Goal: Complete application form: Complete application form

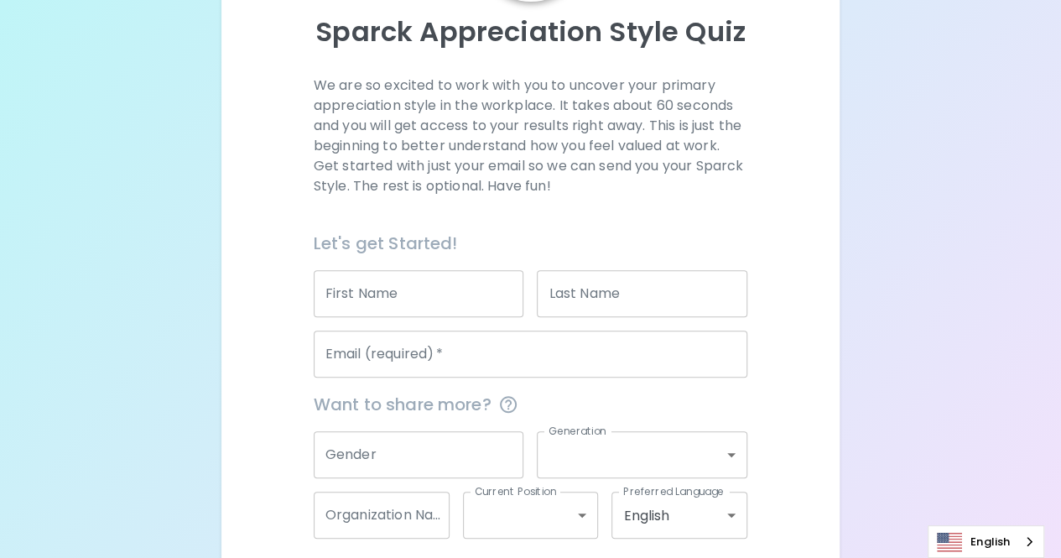
scroll to position [261, 0]
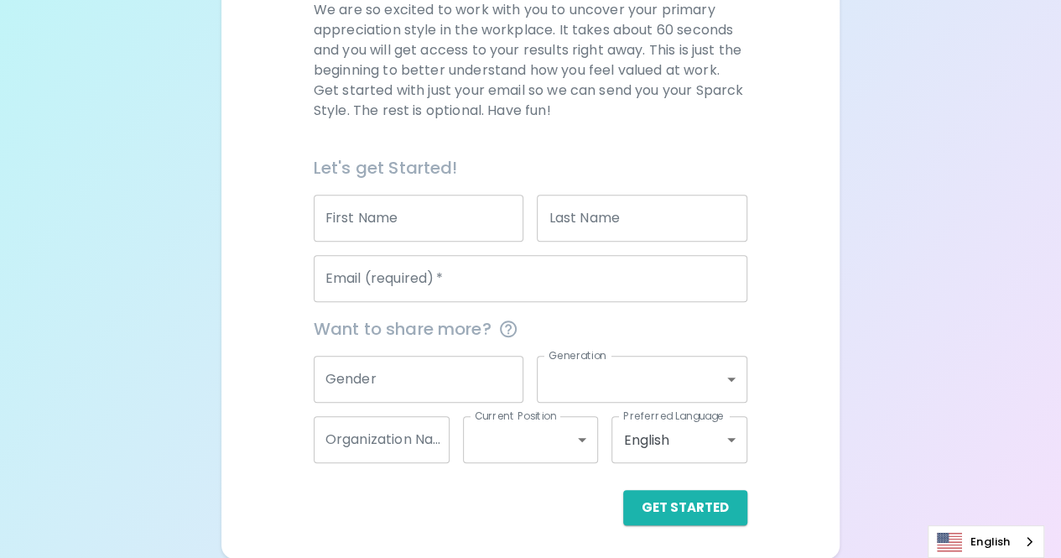
click at [468, 281] on input "Email (required)   *" at bounding box center [531, 278] width 434 height 47
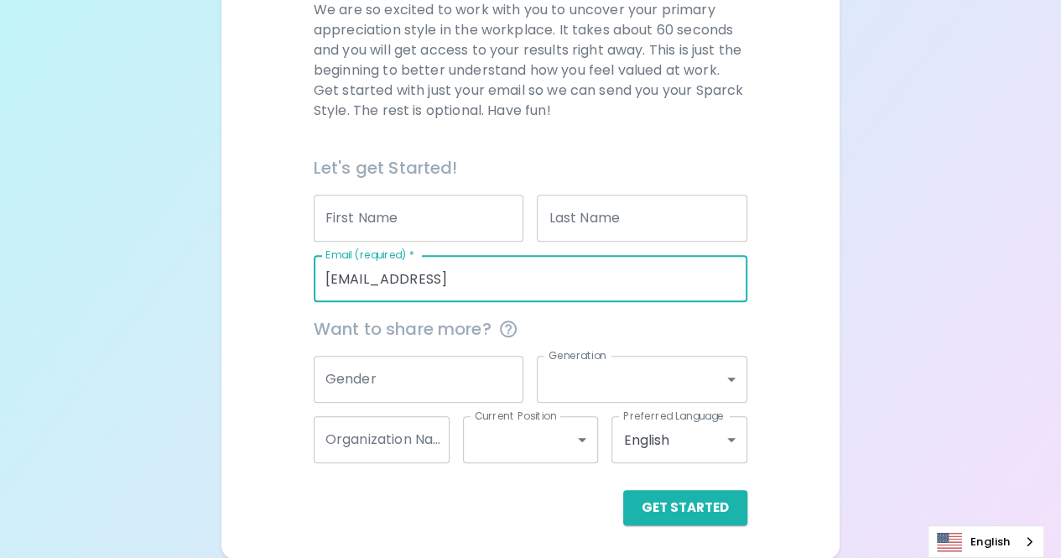
type input "[EMAIL_ADDRESS][DOMAIN_NAME]"
click at [653, 503] on button "Get Started" at bounding box center [685, 507] width 124 height 35
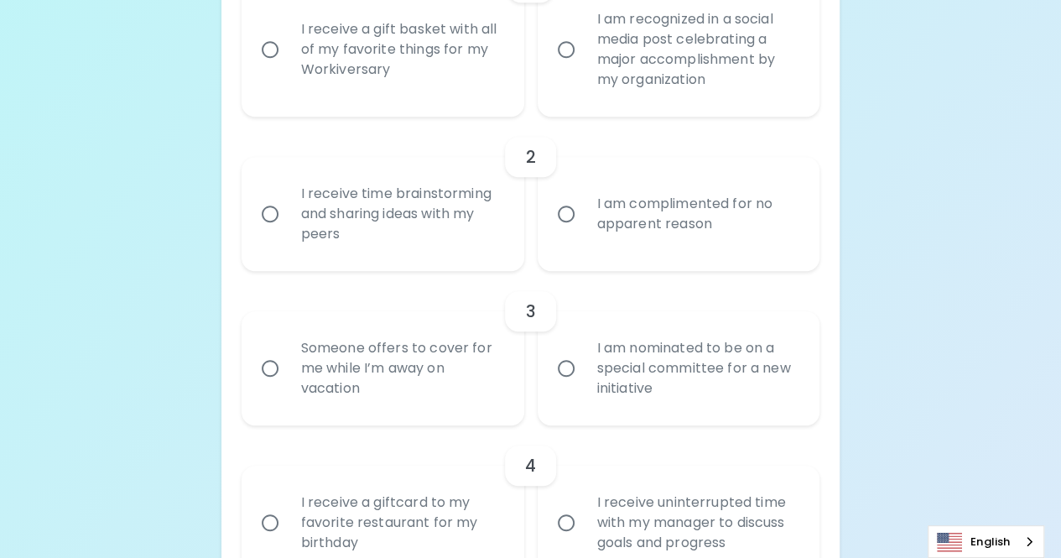
scroll to position [479, 0]
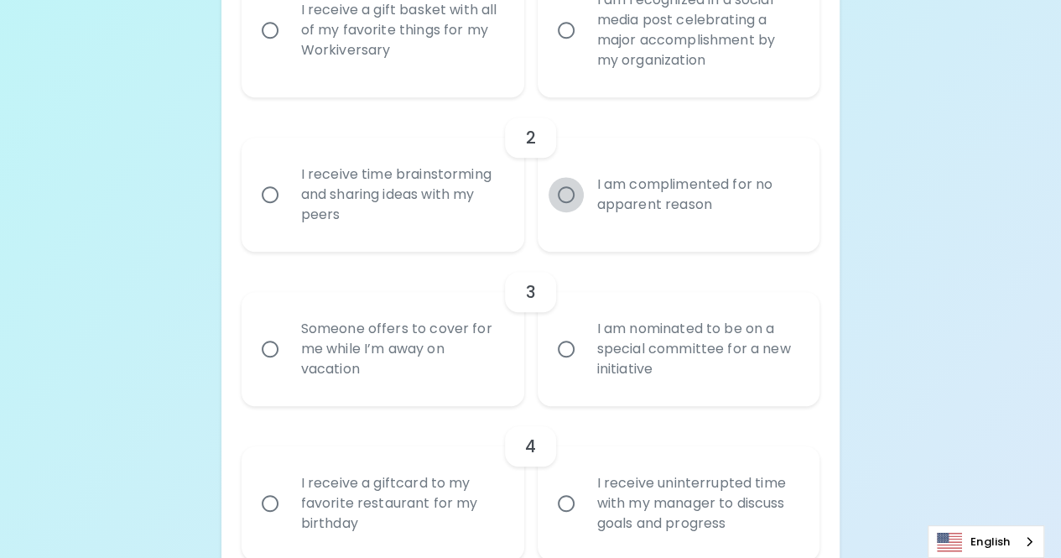
click at [554, 199] on input "I am complimented for no apparent reason" at bounding box center [566, 194] width 35 height 35
radio input "true"
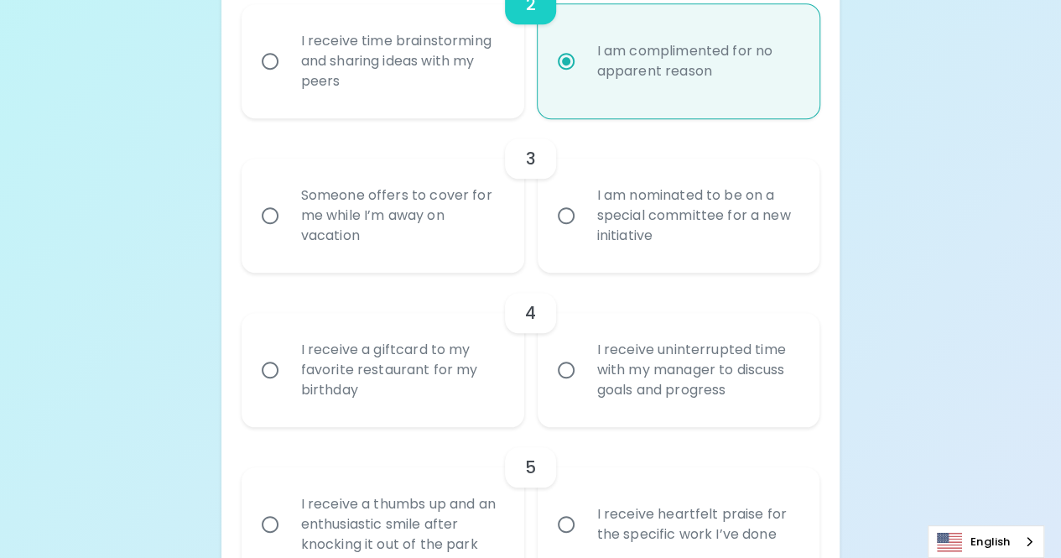
scroll to position [612, 0]
click at [567, 248] on label "I am nominated to be on a special committee for a new initiative" at bounding box center [670, 216] width 283 height 114
click at [567, 234] on input "I am nominated to be on a special committee for a new initiative" at bounding box center [566, 216] width 35 height 35
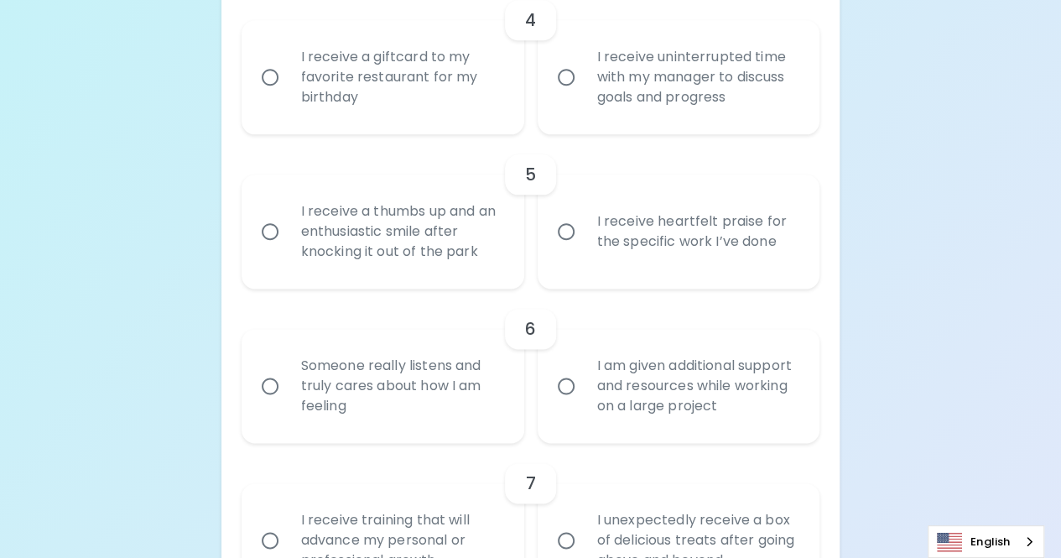
scroll to position [907, 0]
radio input "true"
click at [552, 244] on input "I receive heartfelt praise for the specific work I’ve done" at bounding box center [566, 229] width 35 height 35
radio input "false"
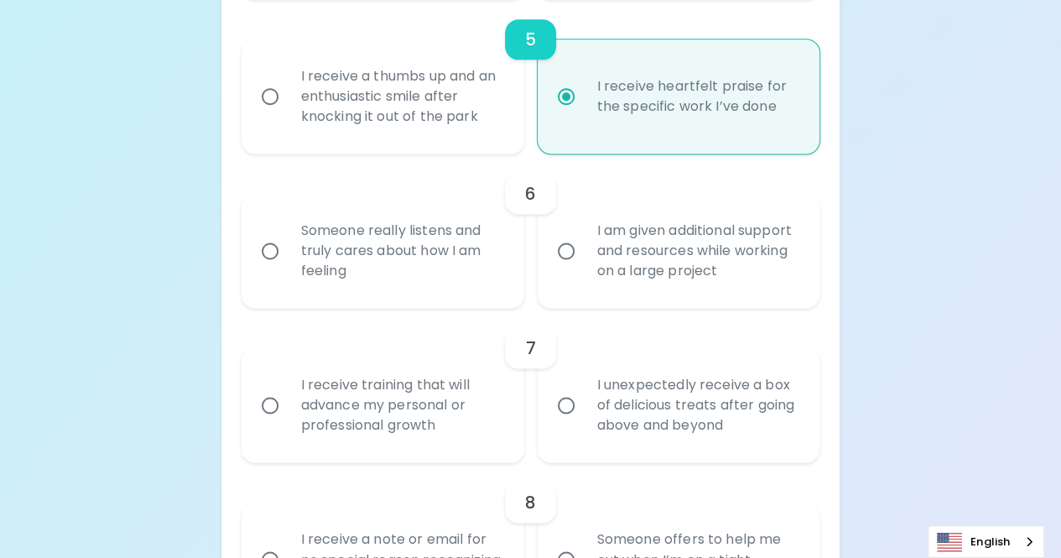
scroll to position [1041, 0]
radio input "true"
click at [493, 113] on div "I receive a thumbs up and an enthusiastic smile after knocking it out of the pa…" at bounding box center [401, 95] width 227 height 101
click at [288, 113] on input "I receive a thumbs up and an enthusiastic smile after knocking it out of the pa…" at bounding box center [270, 95] width 35 height 35
radio input "false"
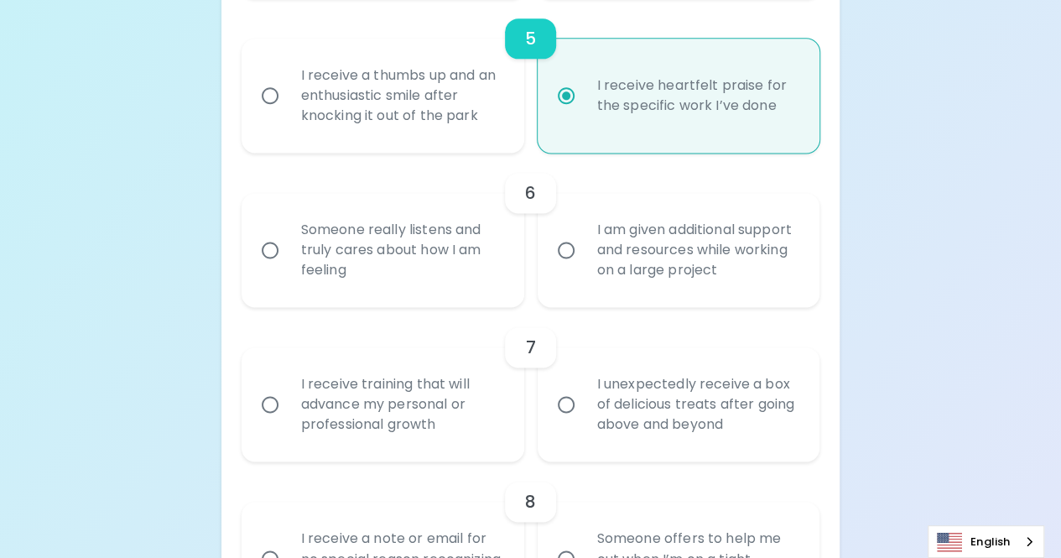
radio input "true"
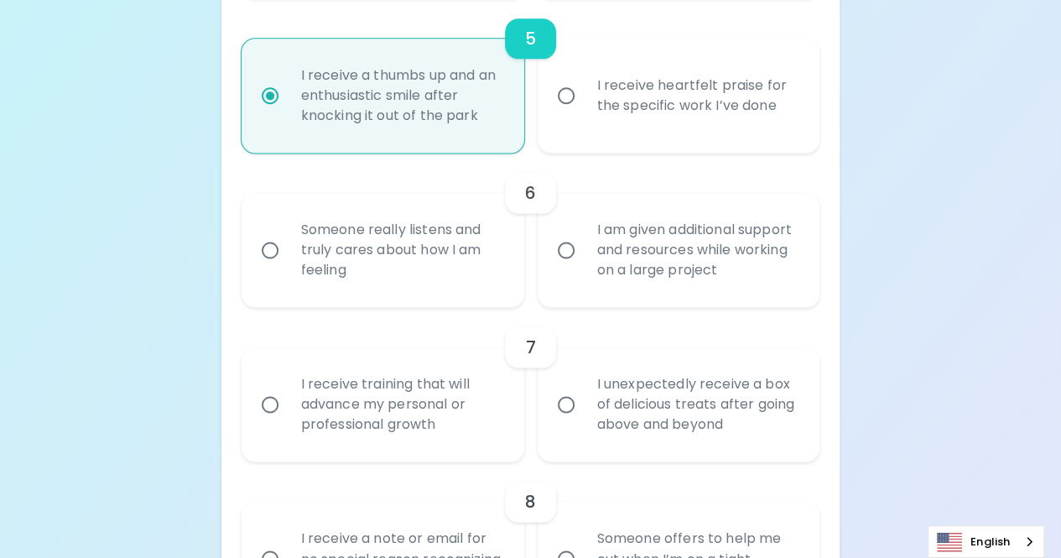
radio input "true"
click at [573, 120] on label "I receive heartfelt praise for the specific work I’ve done" at bounding box center [670, 96] width 283 height 114
click at [573, 113] on input "I receive heartfelt praise for the specific work I’ve done" at bounding box center [566, 95] width 35 height 35
radio input "false"
radio input "true"
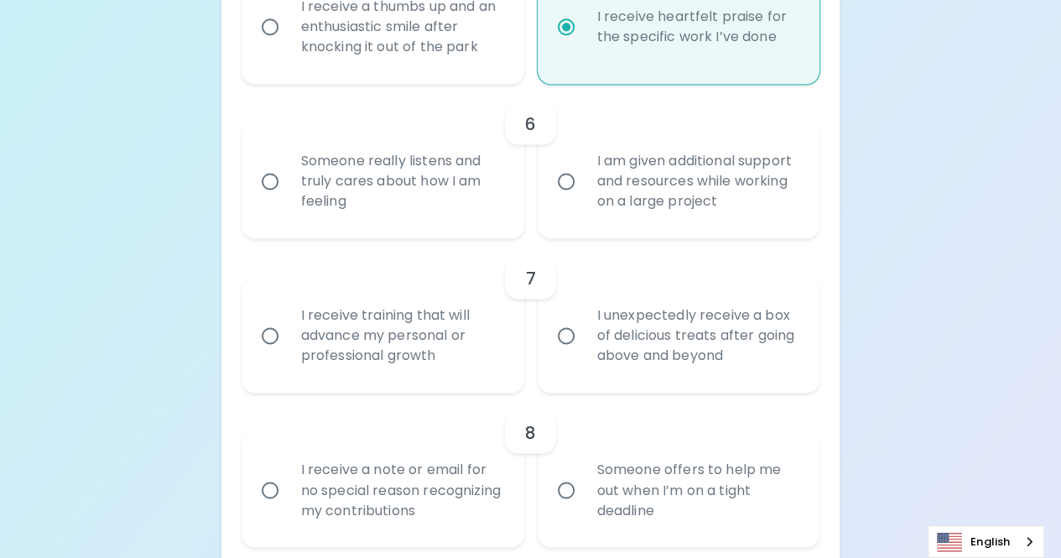
scroll to position [1111, 0]
radio input "true"
click at [460, 172] on div "Someone really listens and truly cares about how I am feeling" at bounding box center [401, 180] width 227 height 101
click at [288, 172] on input "Someone really listens and truly cares about how I am feeling" at bounding box center [270, 180] width 35 height 35
radio input "false"
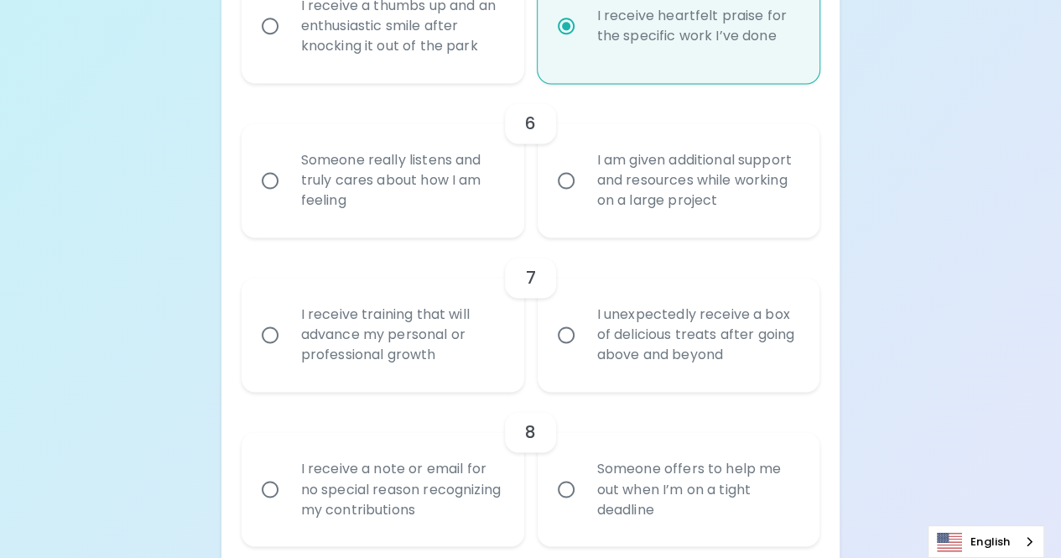
radio input "false"
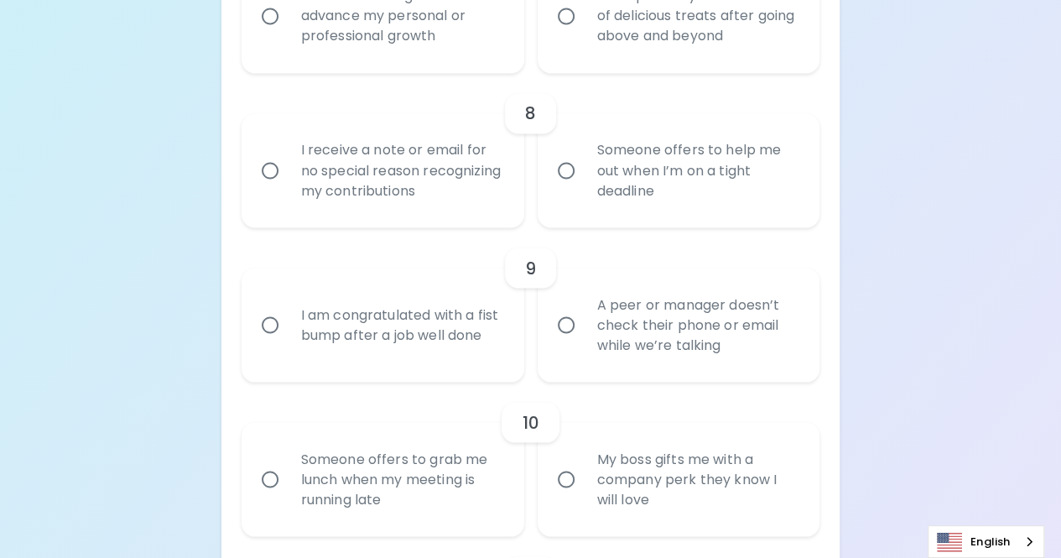
scroll to position [1440, 0]
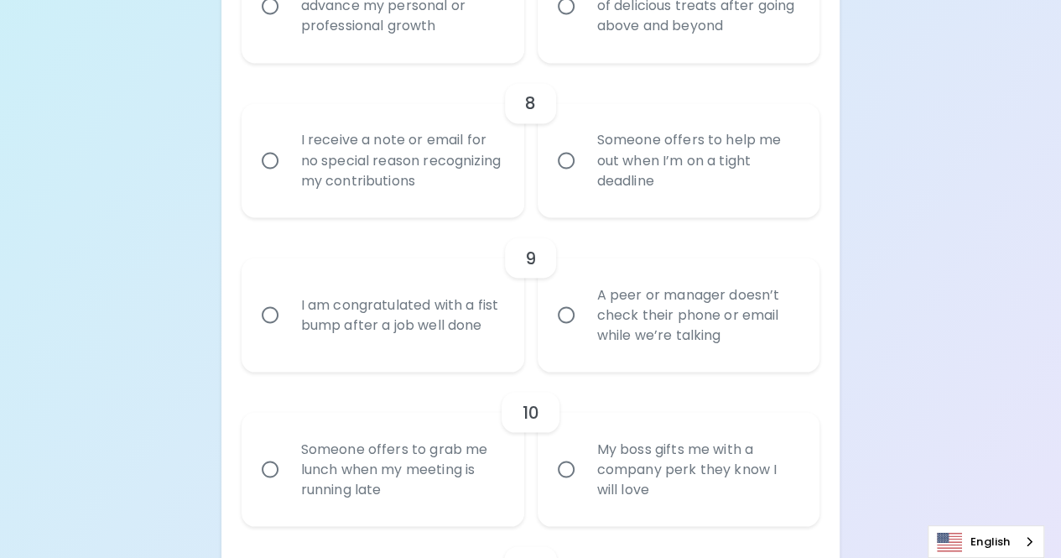
radio input "true"
click at [563, 159] on input "Someone offers to help me out when I’m on a tight deadline" at bounding box center [566, 160] width 35 height 35
radio input "false"
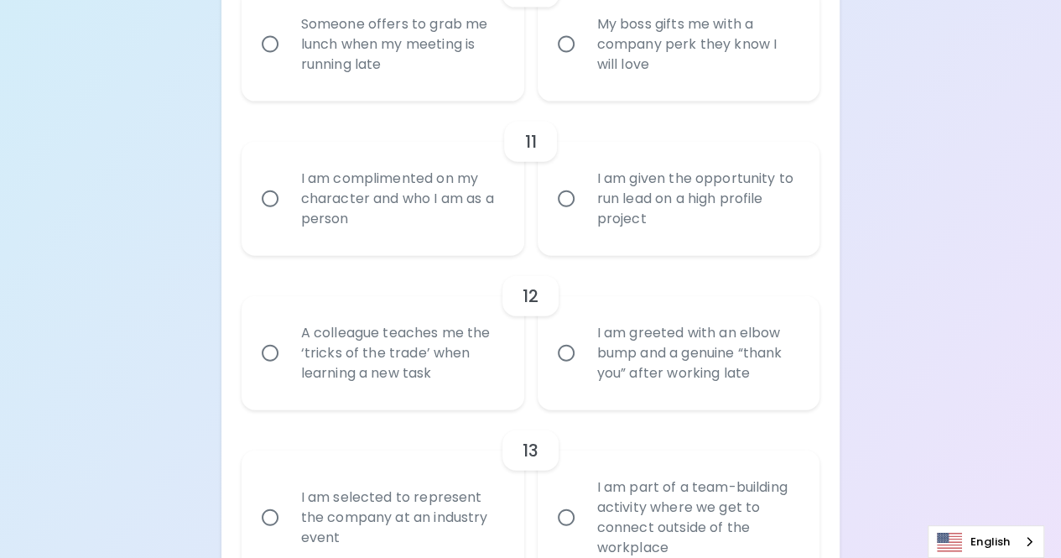
scroll to position [1864, 0]
radio input "true"
click at [463, 197] on div "I am complimented on my character and who I am as a person" at bounding box center [401, 199] width 227 height 101
click at [288, 197] on input "I am complimented on my character and who I am as a person" at bounding box center [270, 199] width 35 height 35
radio input "false"
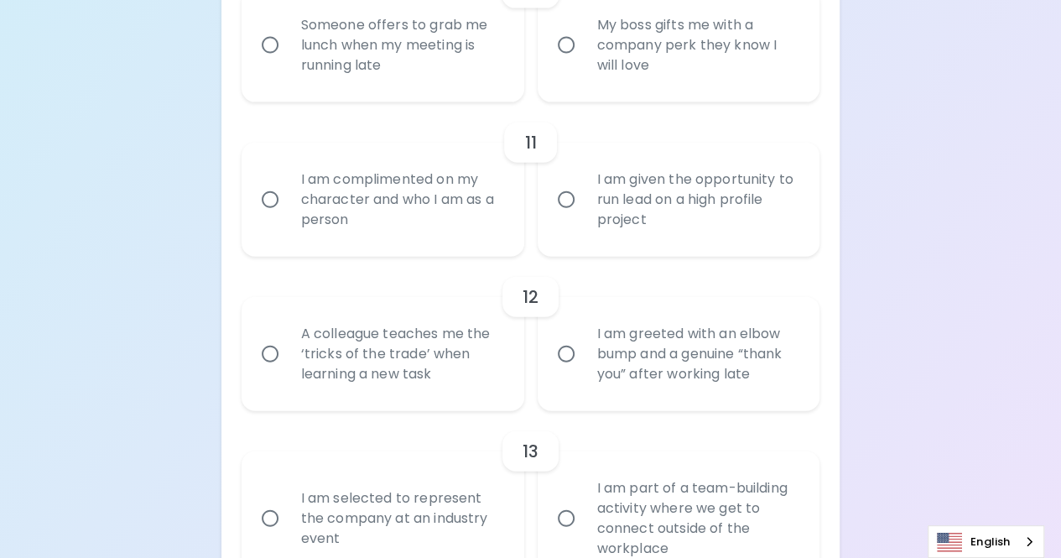
radio input "false"
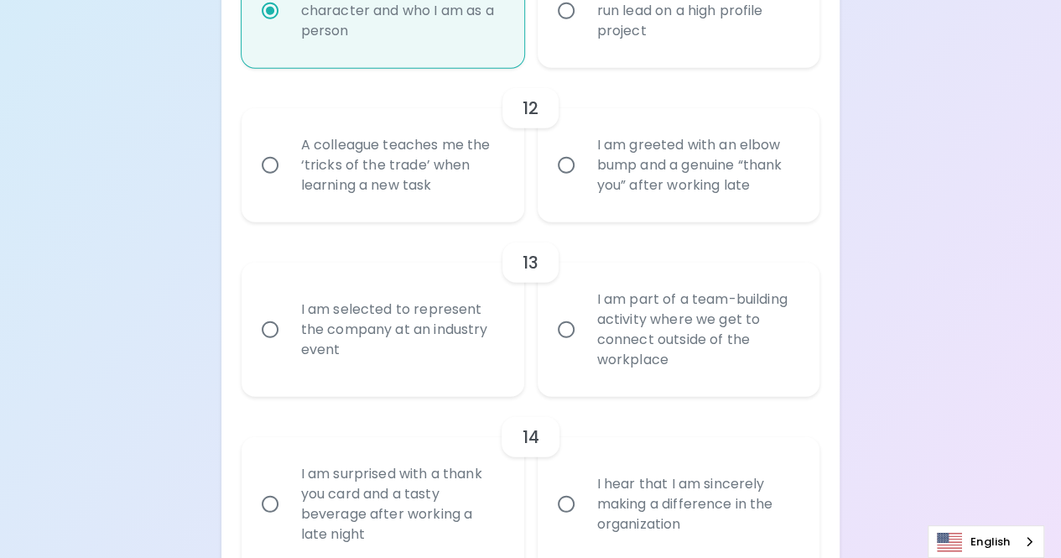
scroll to position [2055, 0]
radio input "true"
click at [489, 158] on div "A colleague teaches me the ‘tricks of the trade’ when learning a new task" at bounding box center [401, 162] width 227 height 101
click at [288, 158] on input "A colleague teaches me the ‘tricks of the trade’ when learning a new task" at bounding box center [270, 162] width 35 height 35
radio input "false"
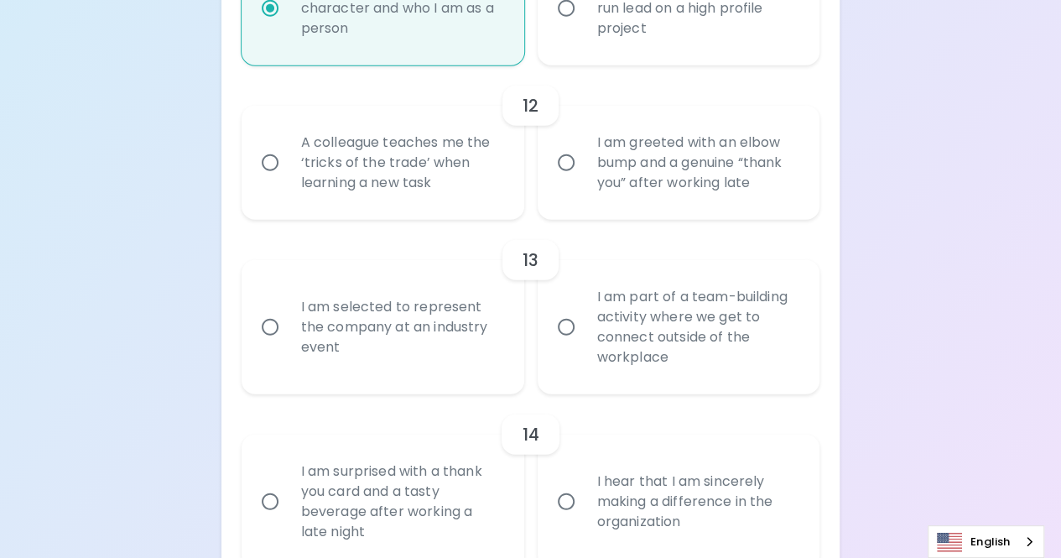
radio input "false"
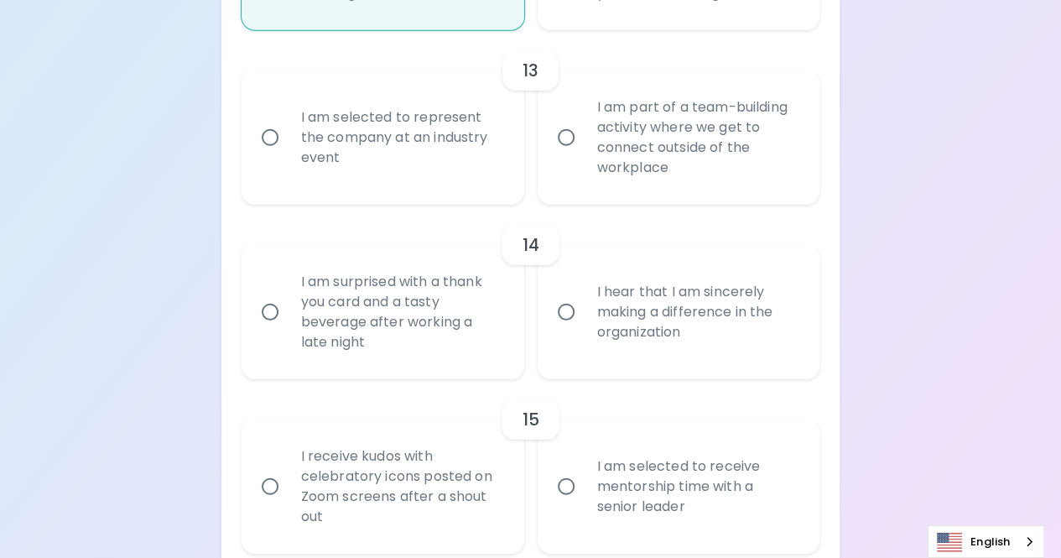
scroll to position [2250, 0]
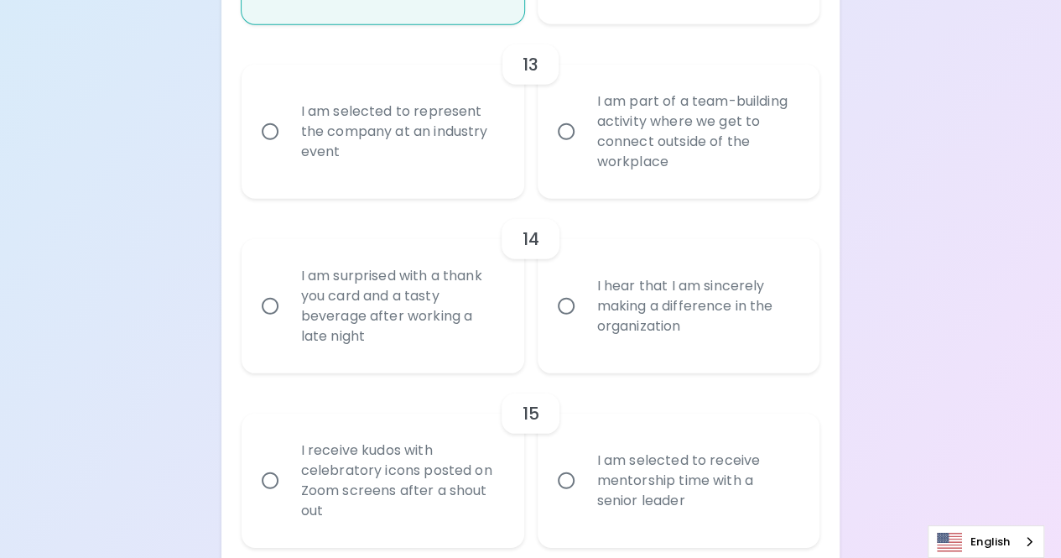
radio input "true"
click at [559, 151] on label "I am part of a team-building activity where we get to connect outside of the wo…" at bounding box center [670, 132] width 283 height 134
click at [559, 149] on input "I am part of a team-building activity where we get to connect outside of the wo…" at bounding box center [566, 131] width 35 height 35
radio input "false"
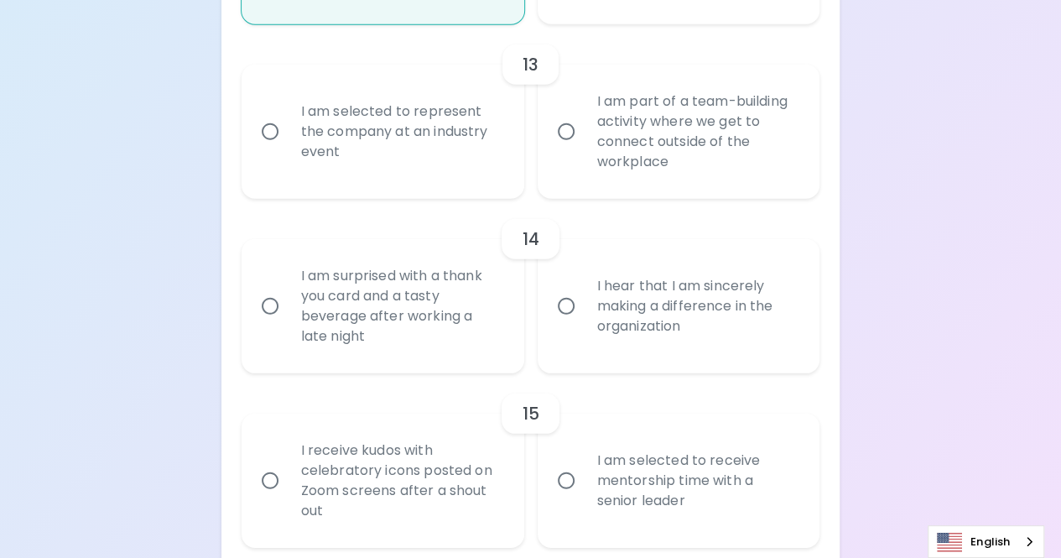
radio input "false"
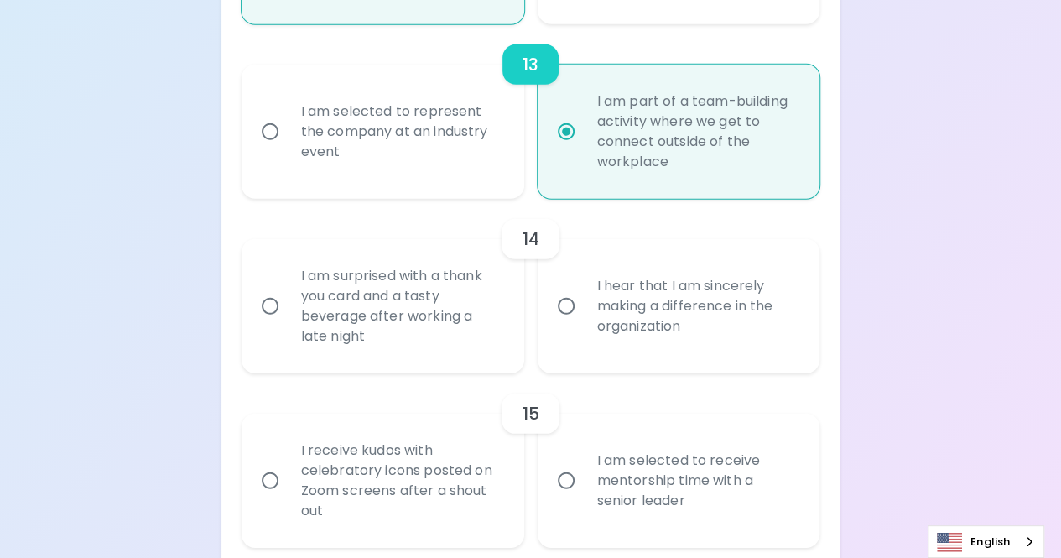
scroll to position [2322, 0]
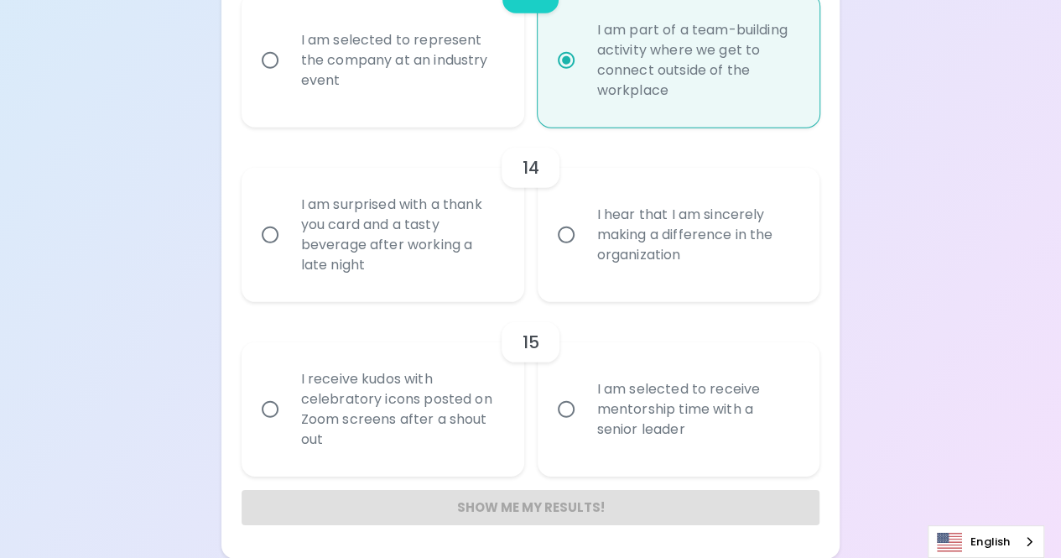
radio input "true"
click at [559, 209] on label "I hear that I am sincerely making a difference in the organization" at bounding box center [670, 235] width 283 height 134
click at [559, 217] on input "I hear that I am sincerely making a difference in the organization" at bounding box center [566, 234] width 35 height 35
radio input "false"
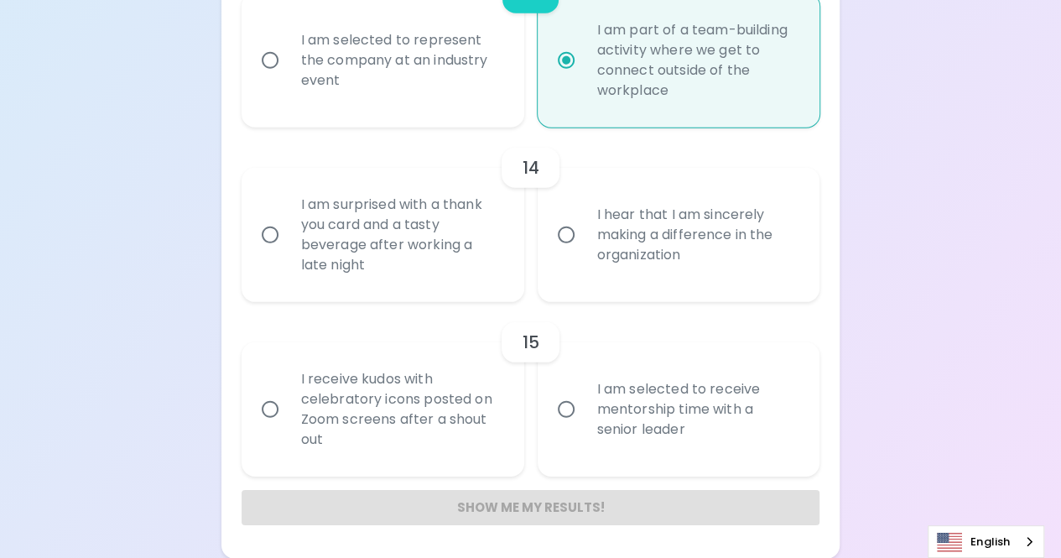
radio input "false"
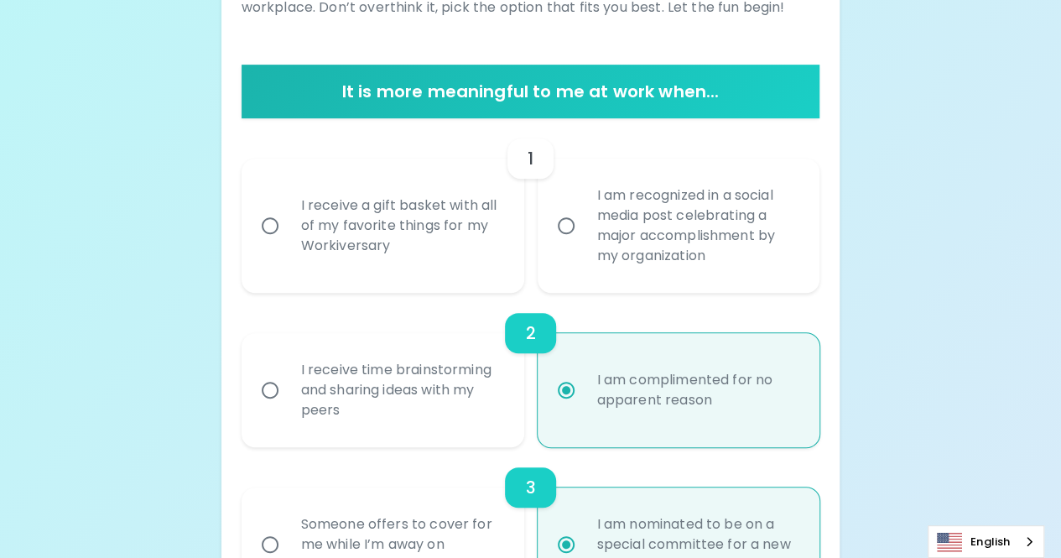
scroll to position [285, 0]
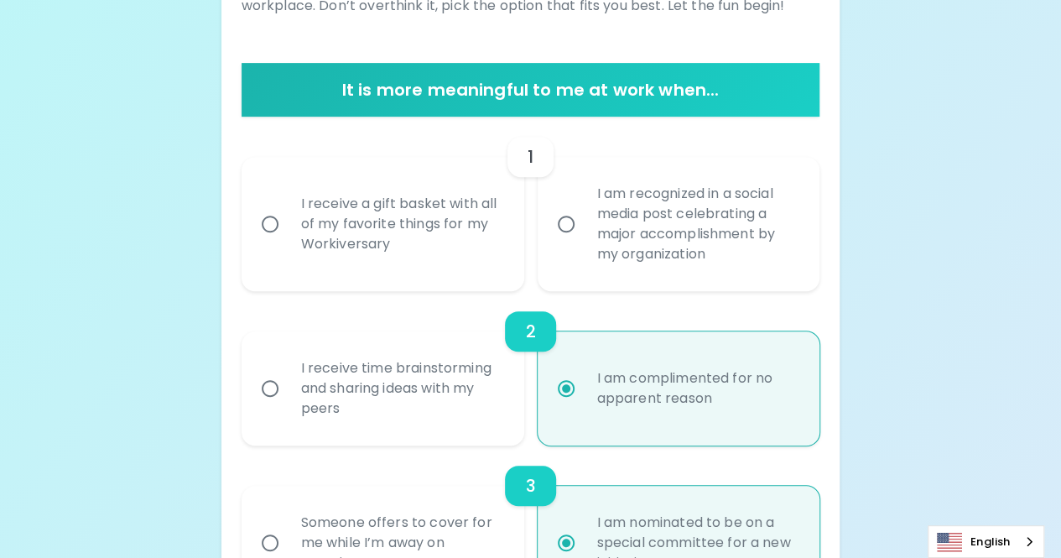
radio input "true"
click at [576, 241] on input "I am recognized in a social media post celebrating a major accomplishment by my…" at bounding box center [566, 223] width 35 height 35
radio input "false"
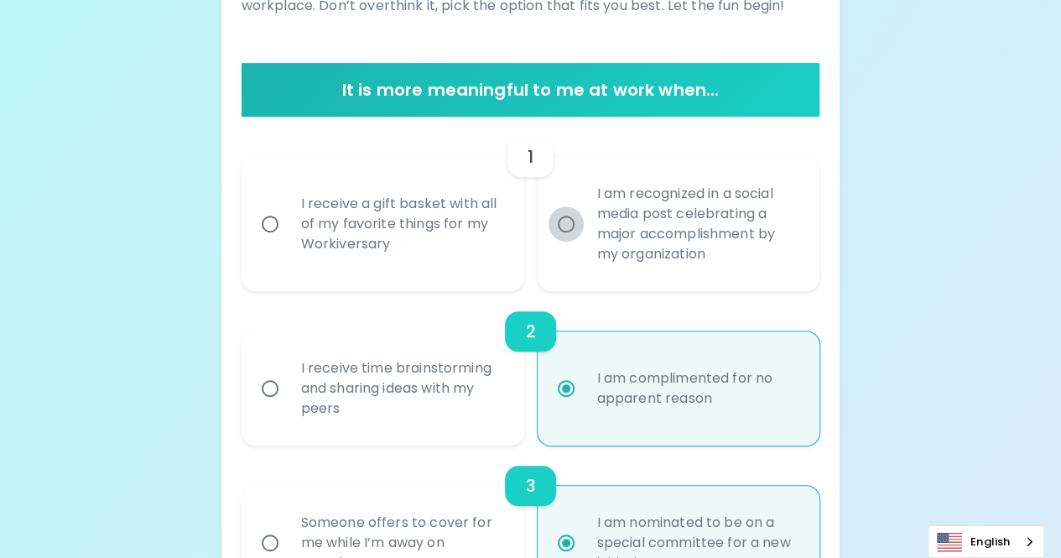
radio input "false"
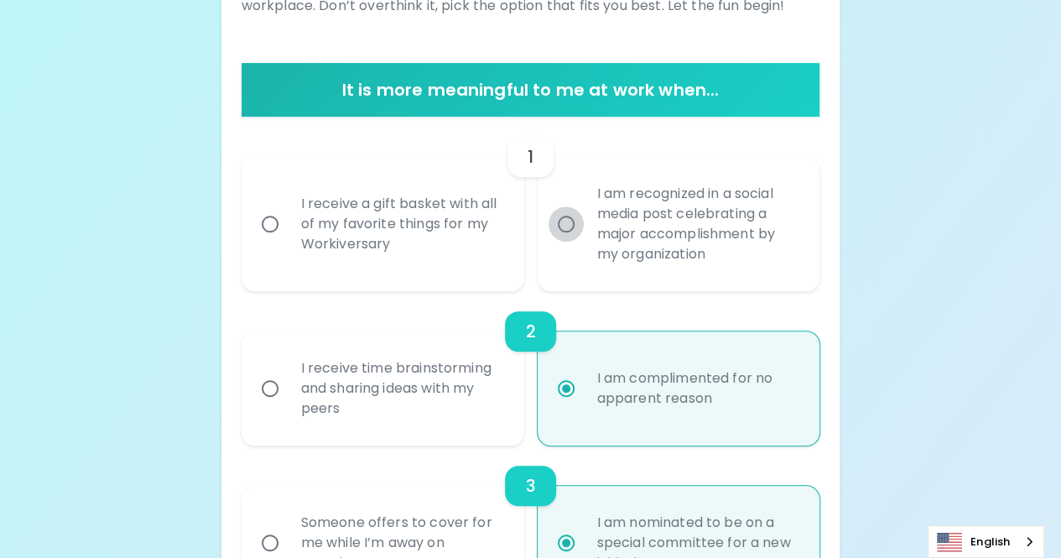
radio input "false"
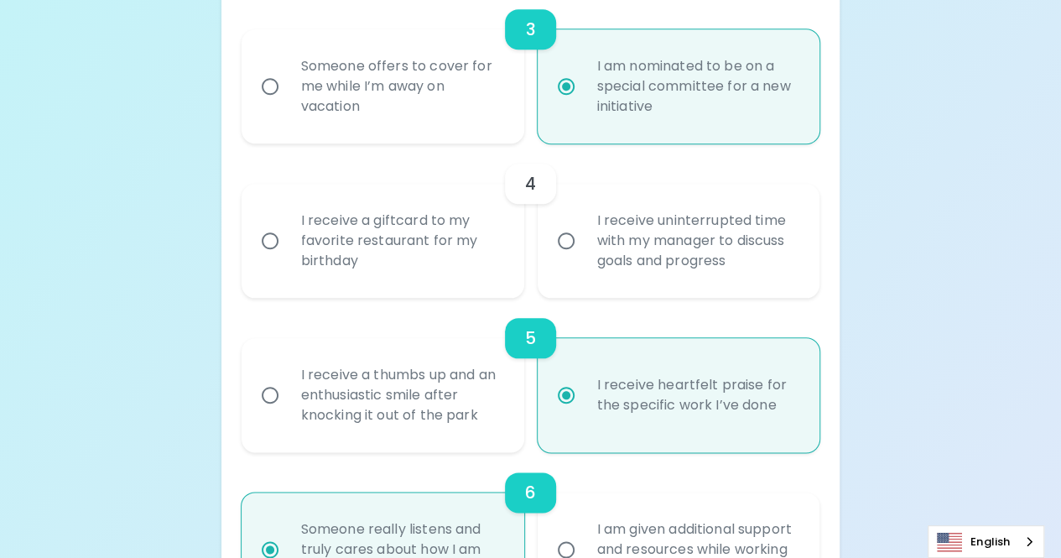
scroll to position [743, 0]
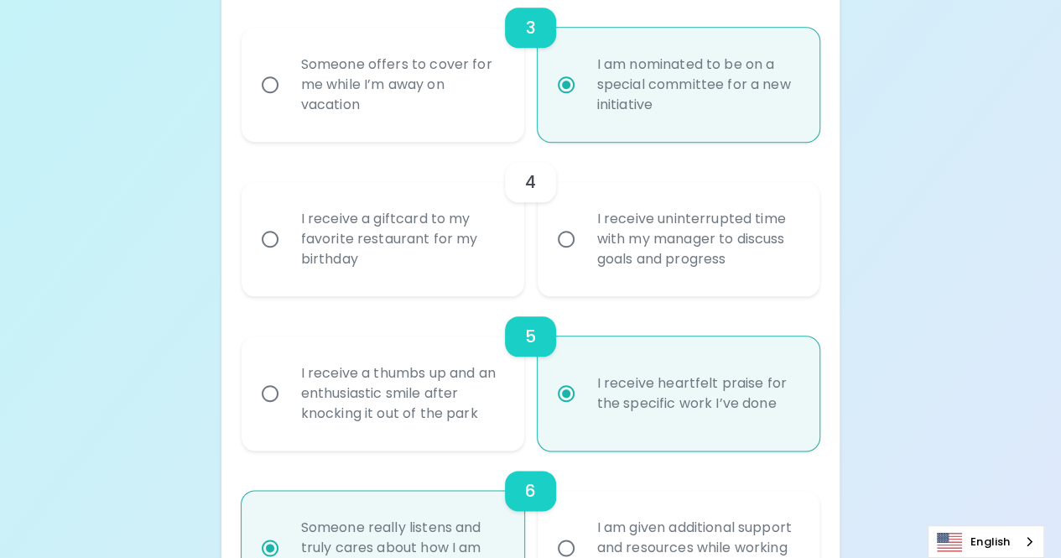
radio input "true"
click at [489, 241] on div "I receive a giftcard to my favorite restaurant for my birthday" at bounding box center [401, 239] width 227 height 101
click at [288, 241] on input "I receive a giftcard to my favorite restaurant for my birthday" at bounding box center [270, 239] width 35 height 35
radio input "false"
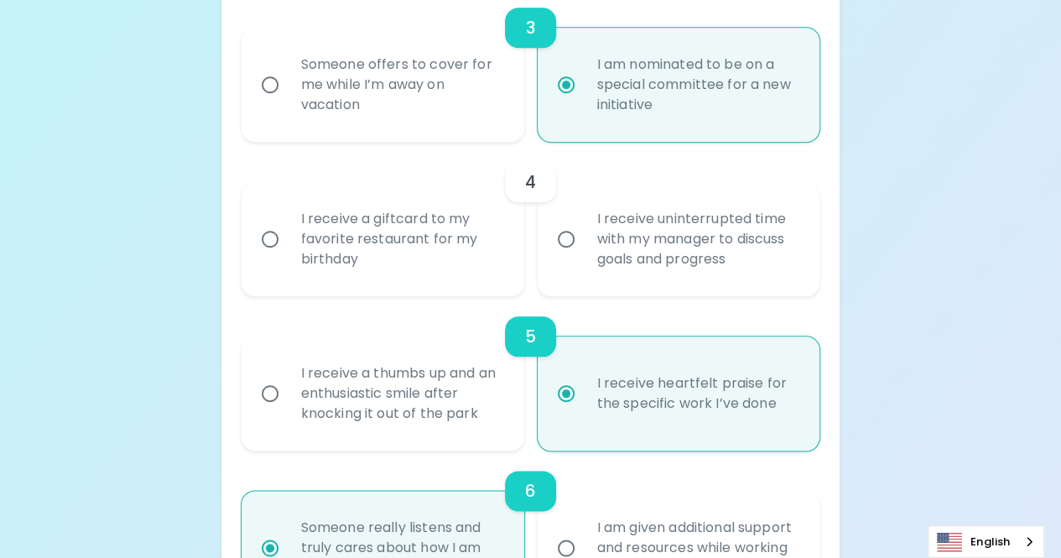
radio input "false"
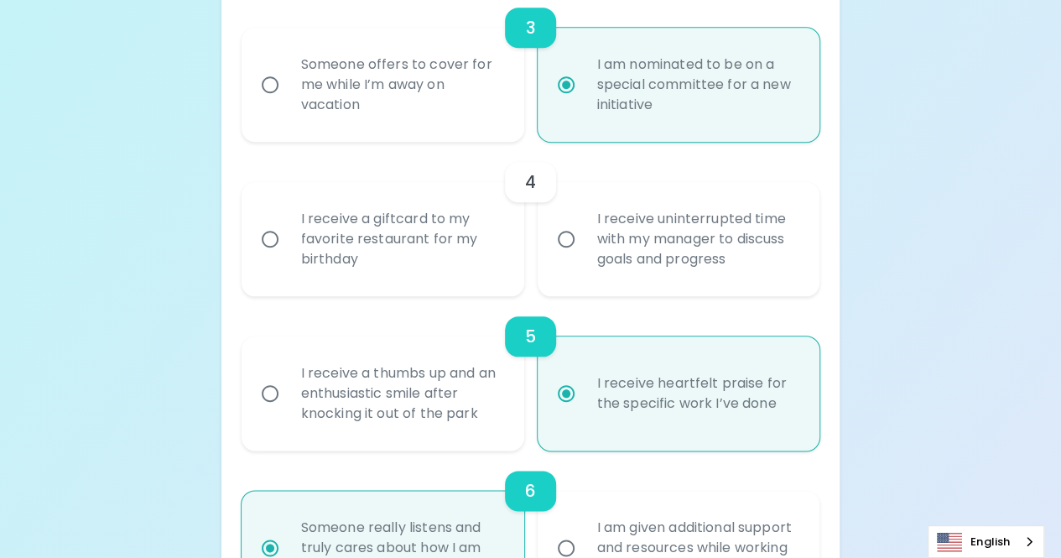
radio input "false"
radio input "true"
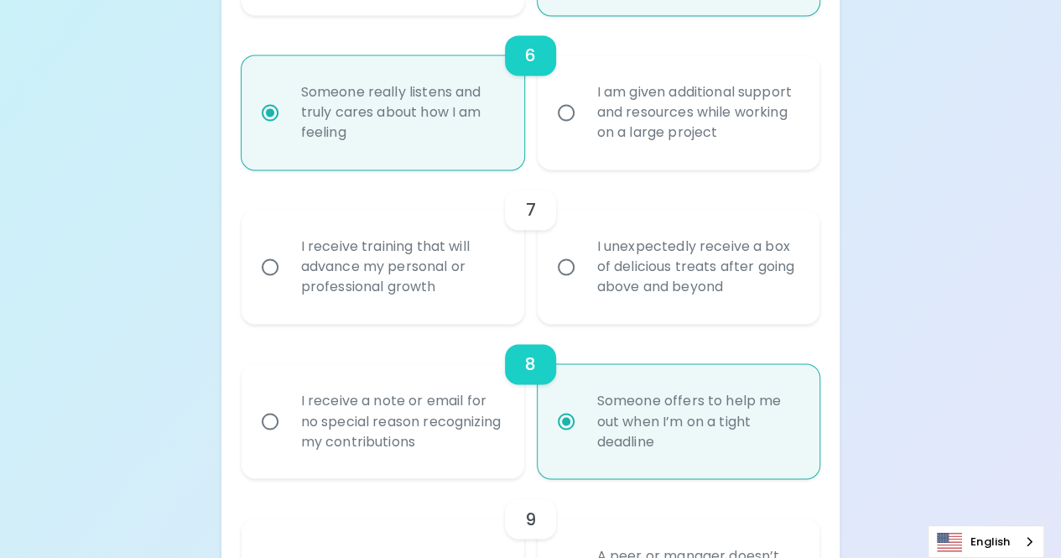
scroll to position [1182, 0]
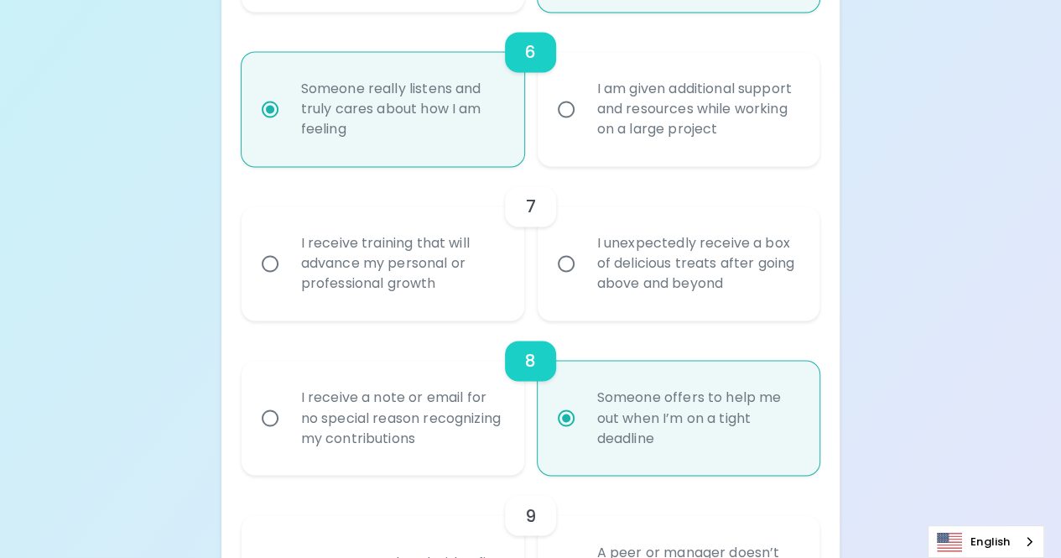
radio input "true"
click at [467, 271] on div "I receive training that will advance my personal or professional growth" at bounding box center [401, 263] width 227 height 101
click at [288, 271] on input "I receive training that will advance my personal or professional growth" at bounding box center [270, 263] width 35 height 35
radio input "false"
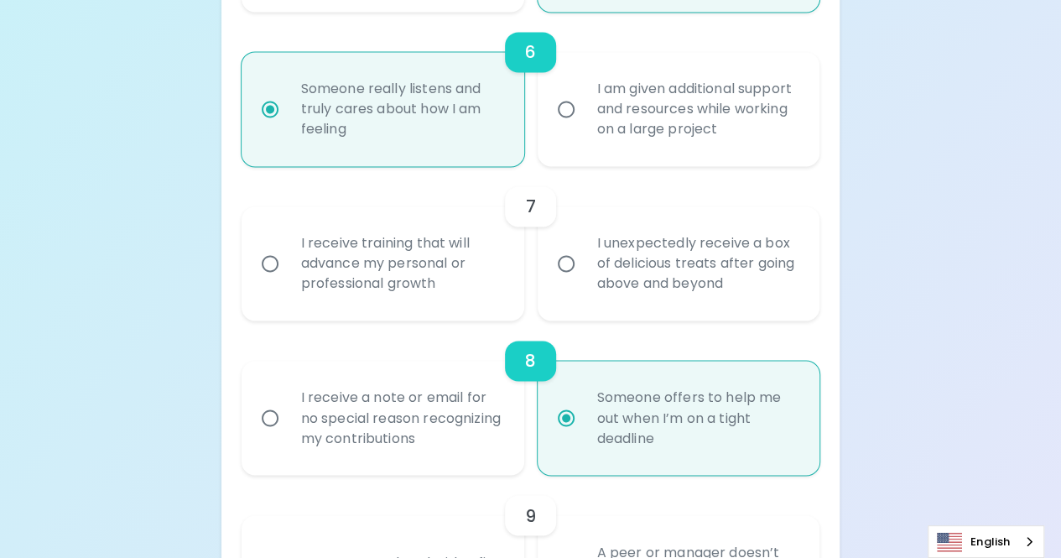
radio input "false"
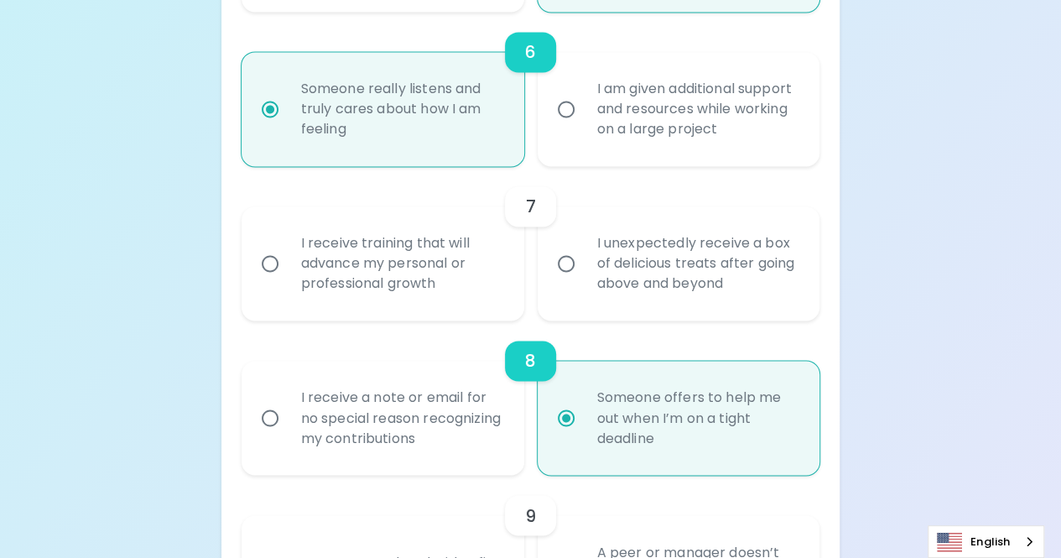
radio input "false"
radio input "true"
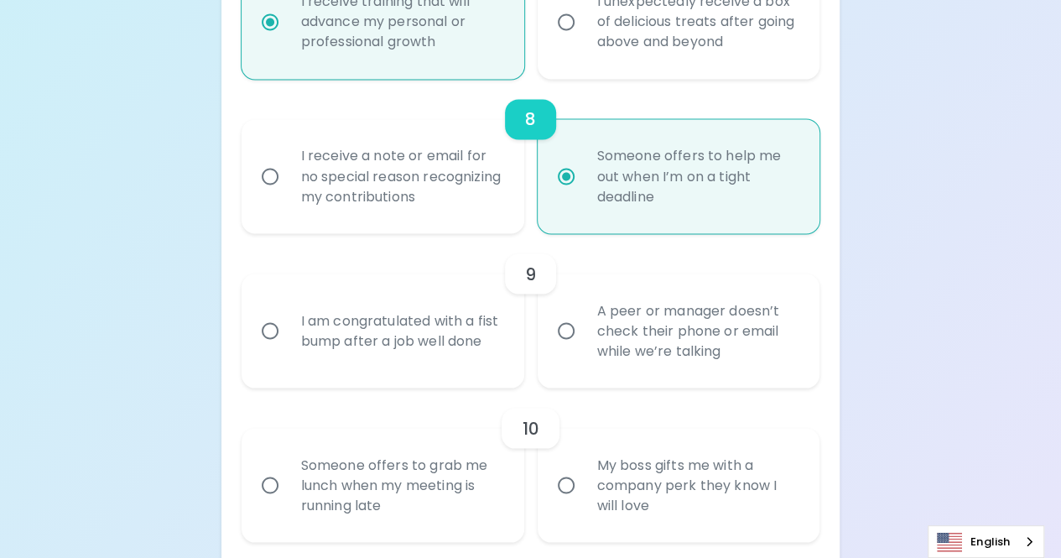
scroll to position [1430, 0]
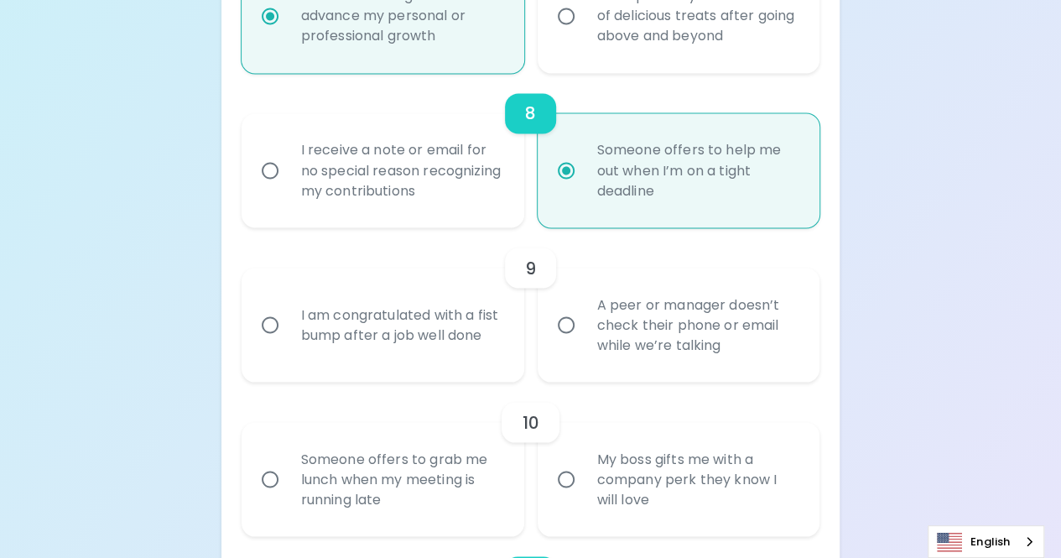
radio input "true"
click at [593, 315] on div "A peer or manager doesn’t check their phone or email while we’re talking" at bounding box center [697, 324] width 227 height 101
click at [584, 315] on input "A peer or manager doesn’t check their phone or email while we’re talking" at bounding box center [566, 324] width 35 height 35
radio input "false"
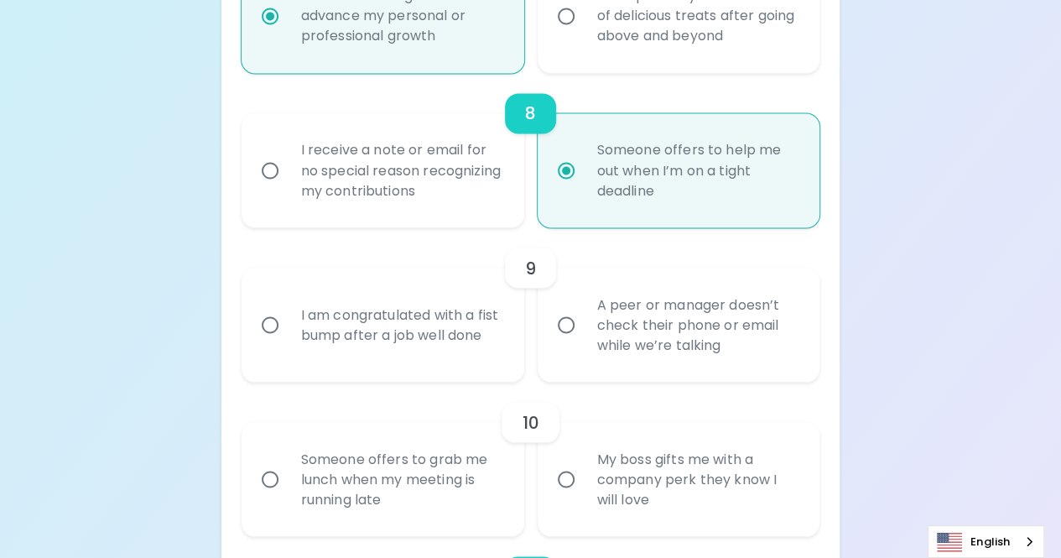
radio input "false"
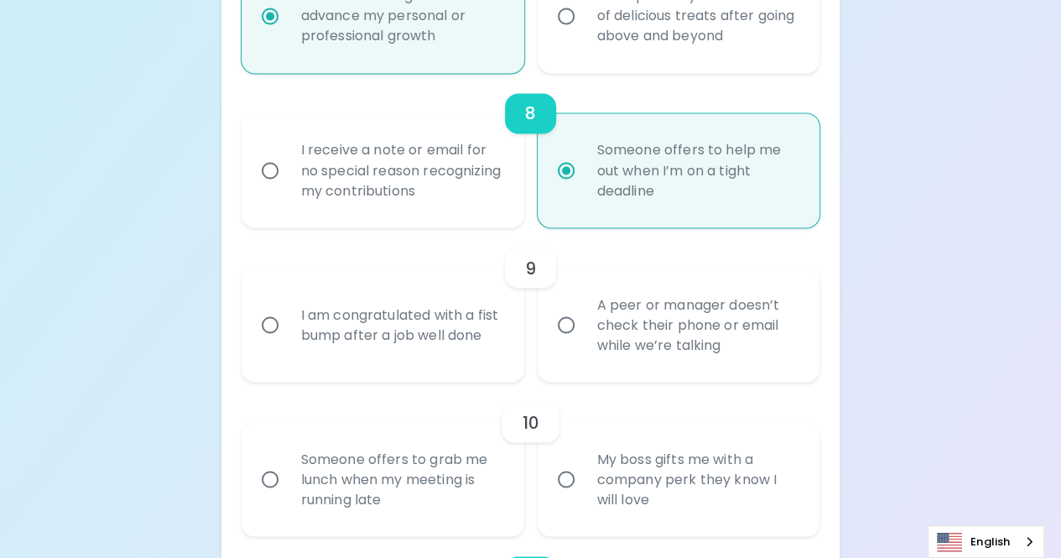
radio input "false"
radio input "true"
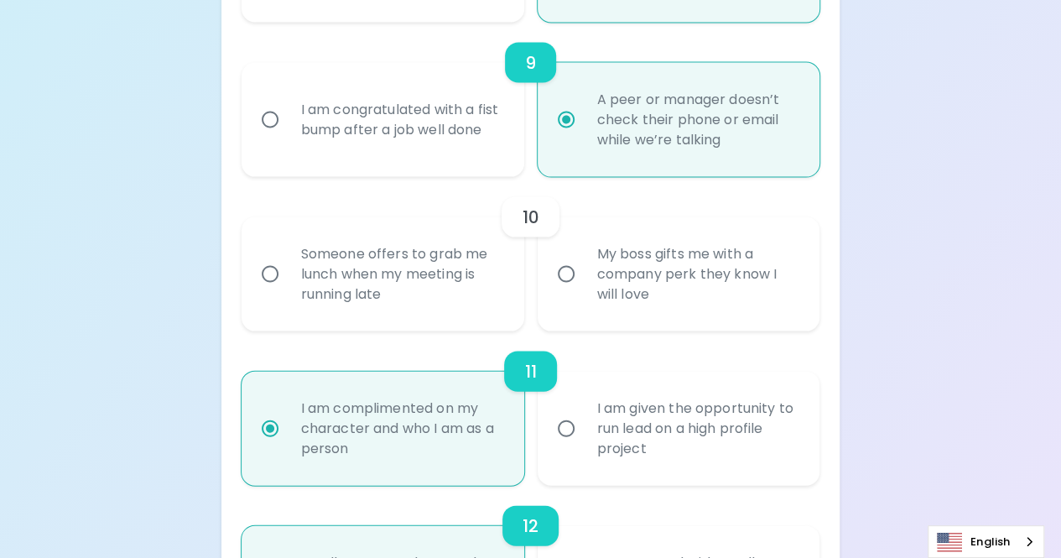
scroll to position [1641, 0]
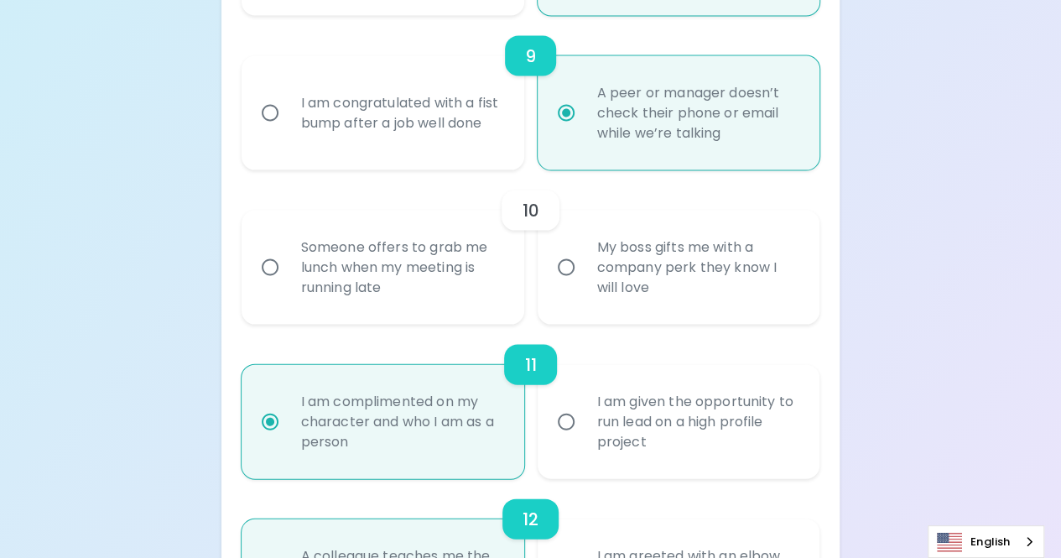
radio input "true"
click at [561, 281] on input "My boss gifts me with a company perk they know I will love" at bounding box center [566, 267] width 35 height 35
radio input "false"
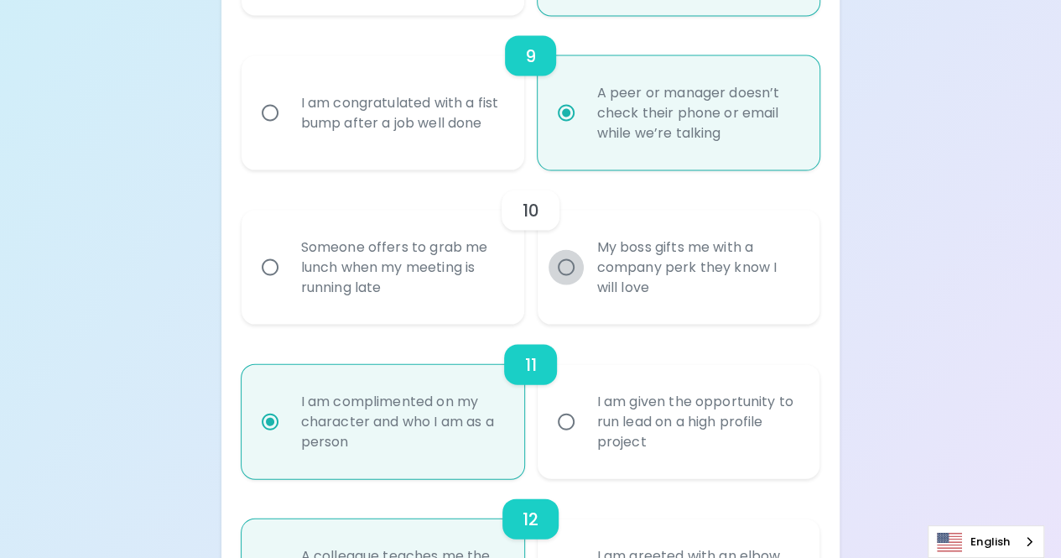
radio input "false"
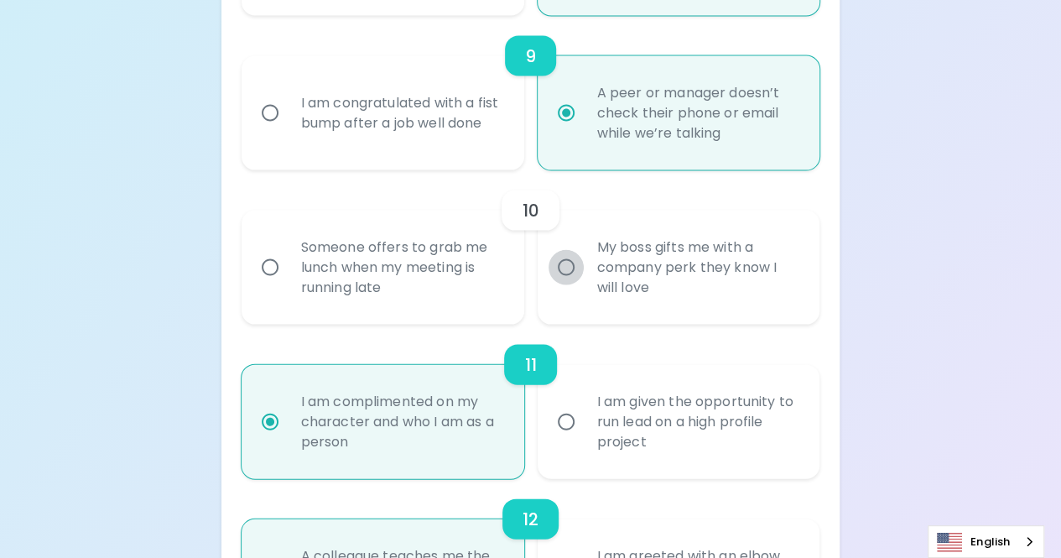
radio input "false"
radio input "true"
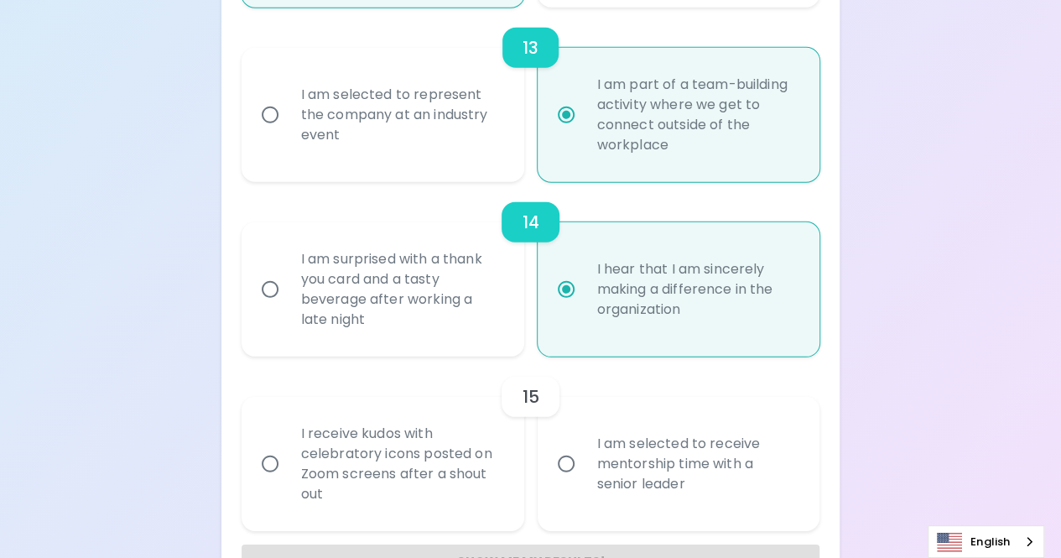
scroll to position [2322, 0]
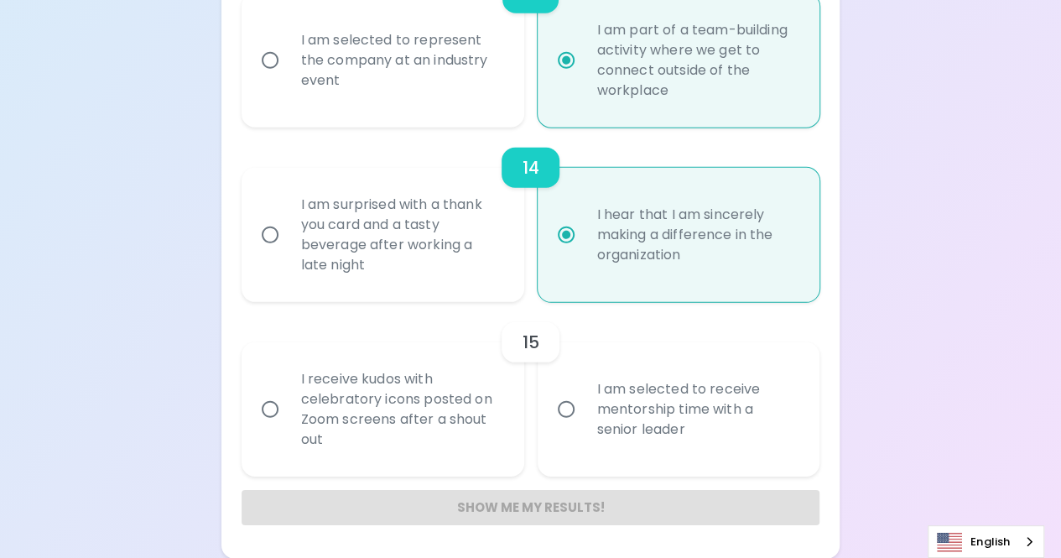
radio input "true"
click at [564, 406] on input "I am selected to receive mentorship time with a senior leader" at bounding box center [566, 409] width 35 height 35
radio input "false"
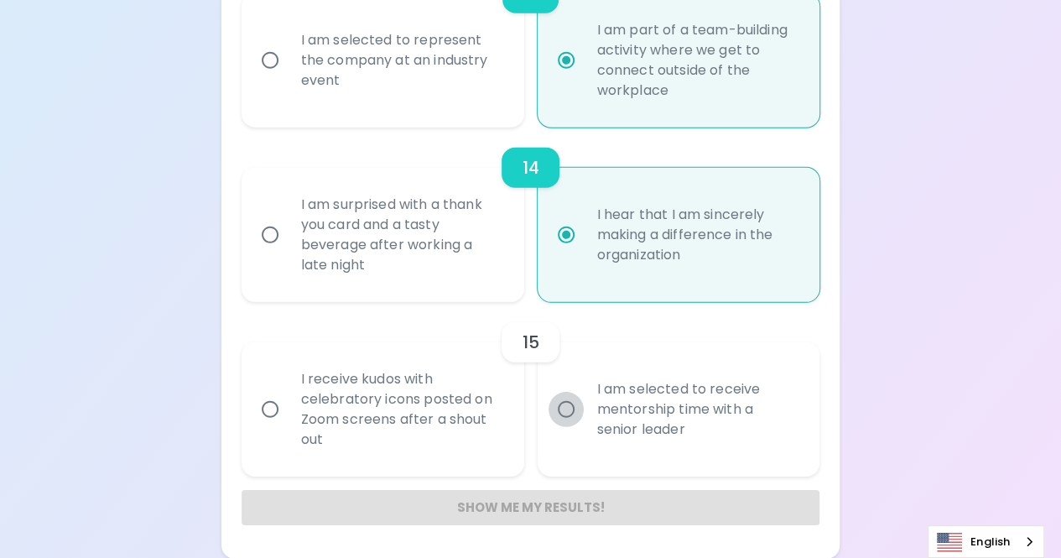
radio input "false"
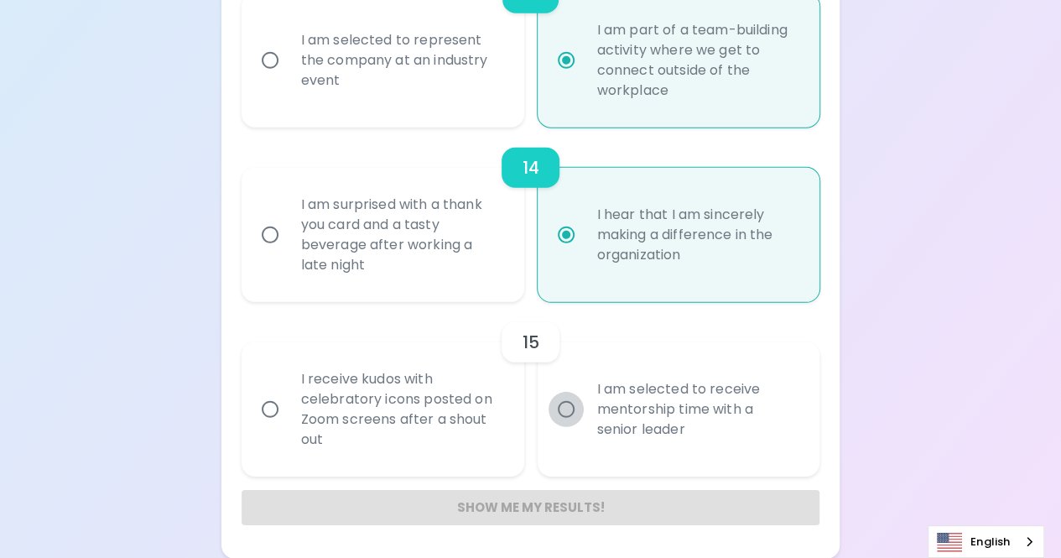
radio input "false"
radio input "true"
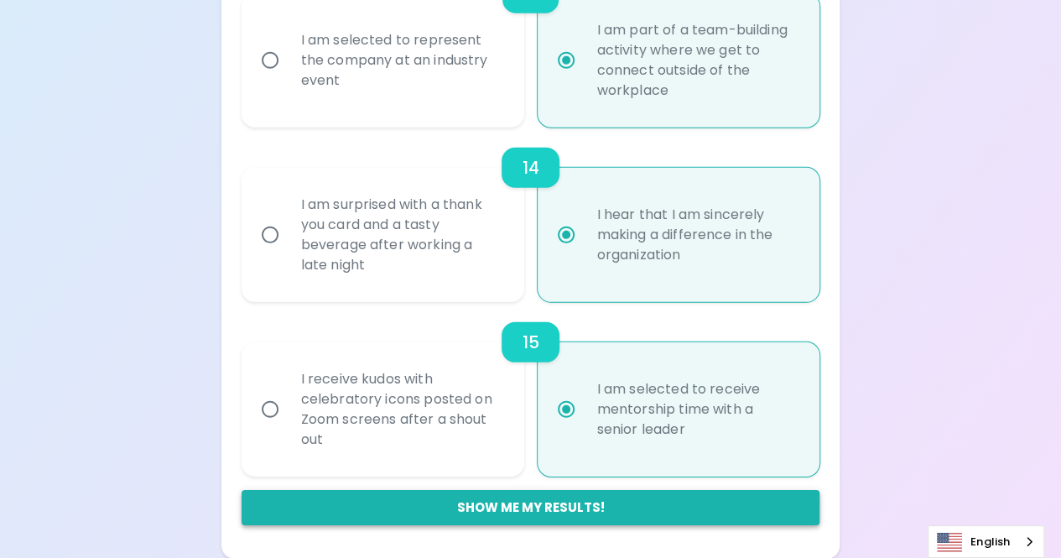
radio input "true"
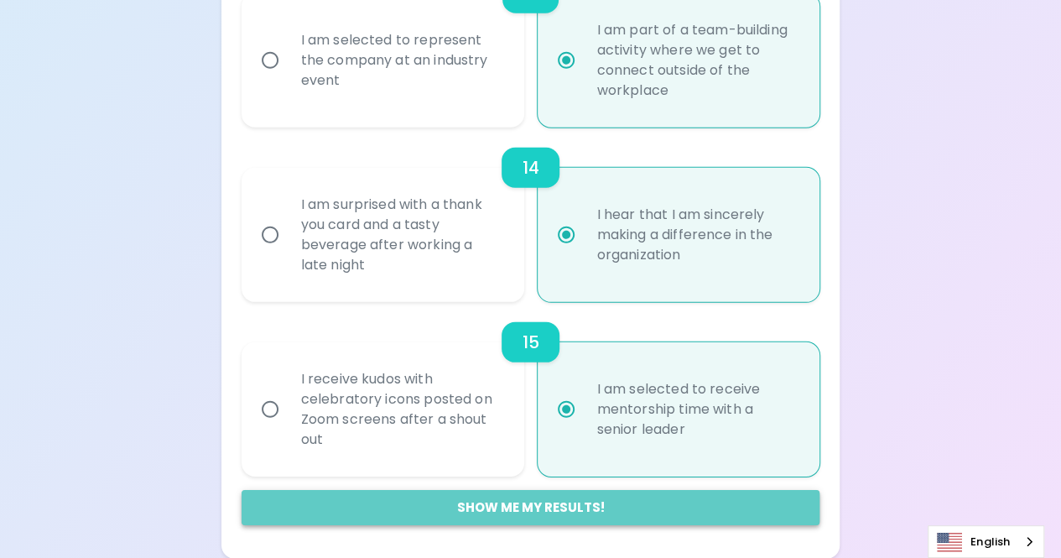
click at [519, 493] on button "Show me my results!" at bounding box center [531, 507] width 579 height 35
radio input "false"
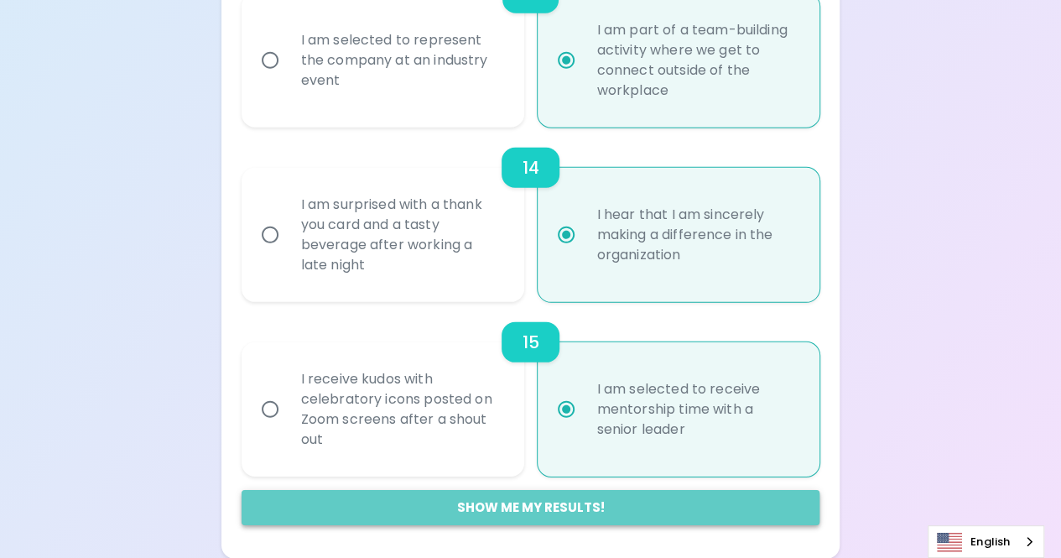
radio input "false"
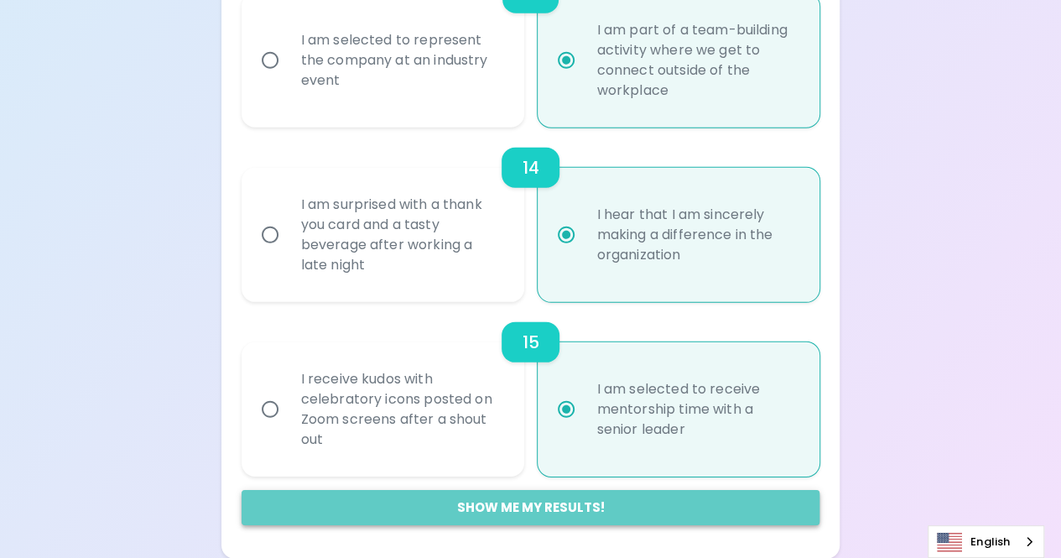
radio input "false"
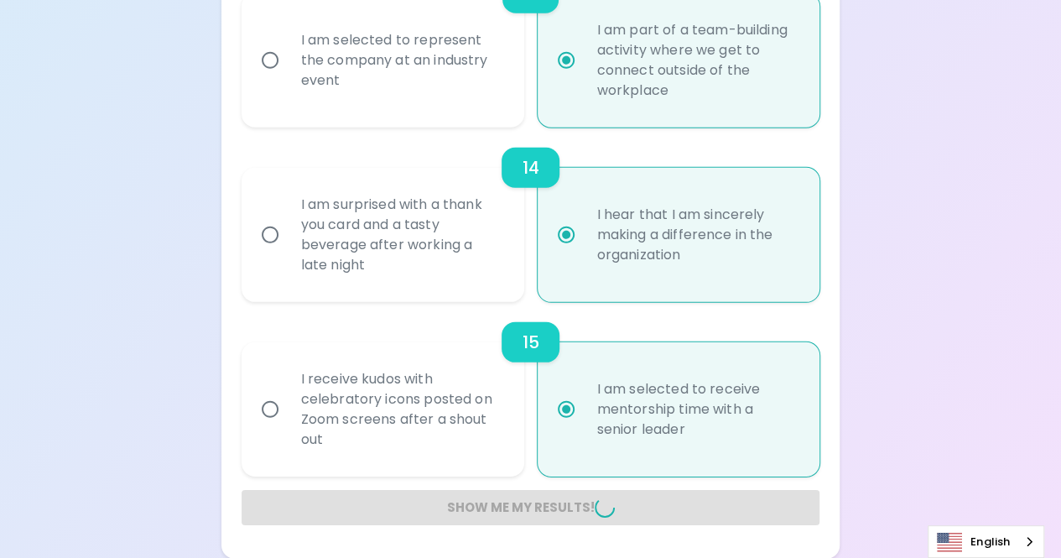
radio input "false"
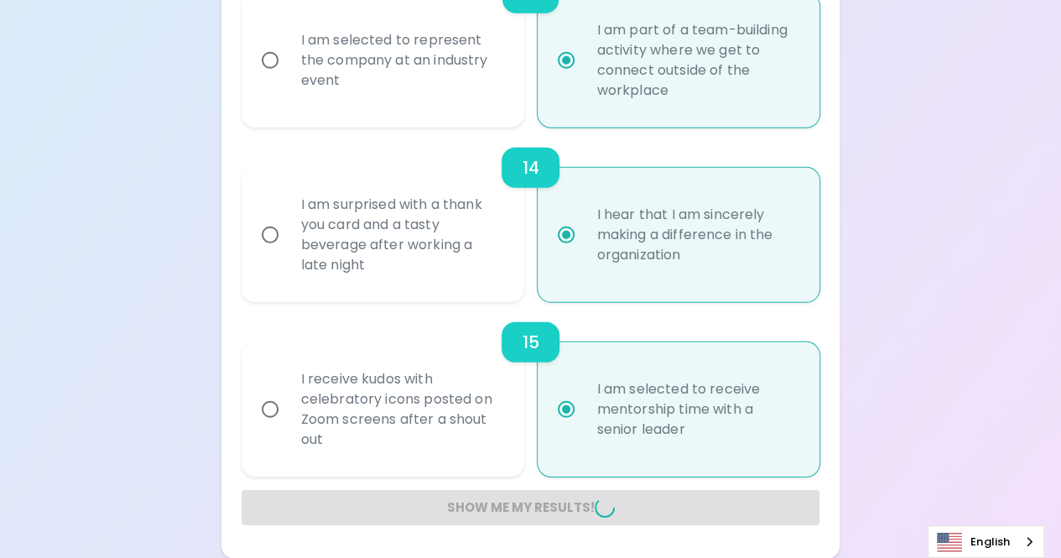
radio input "false"
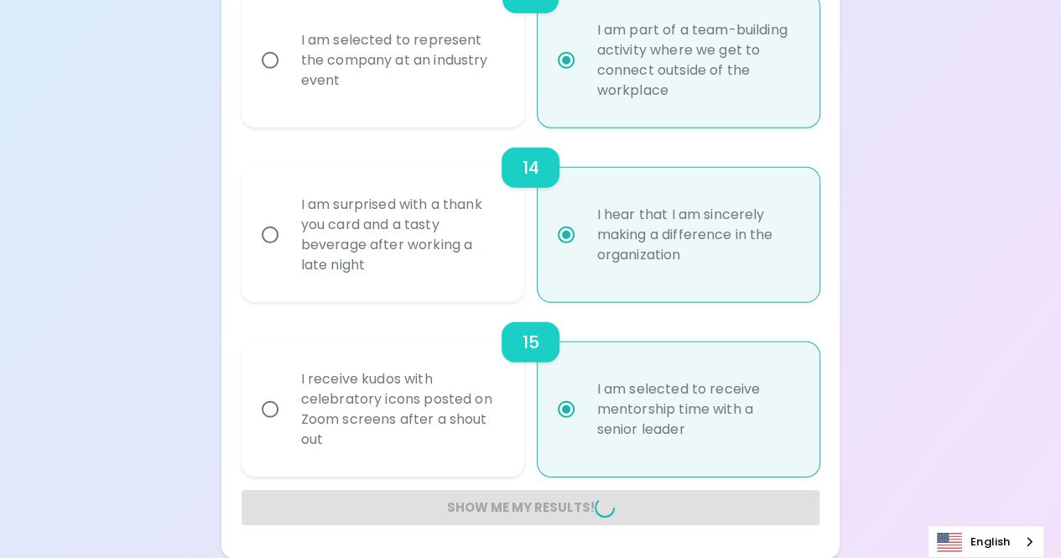
radio input "false"
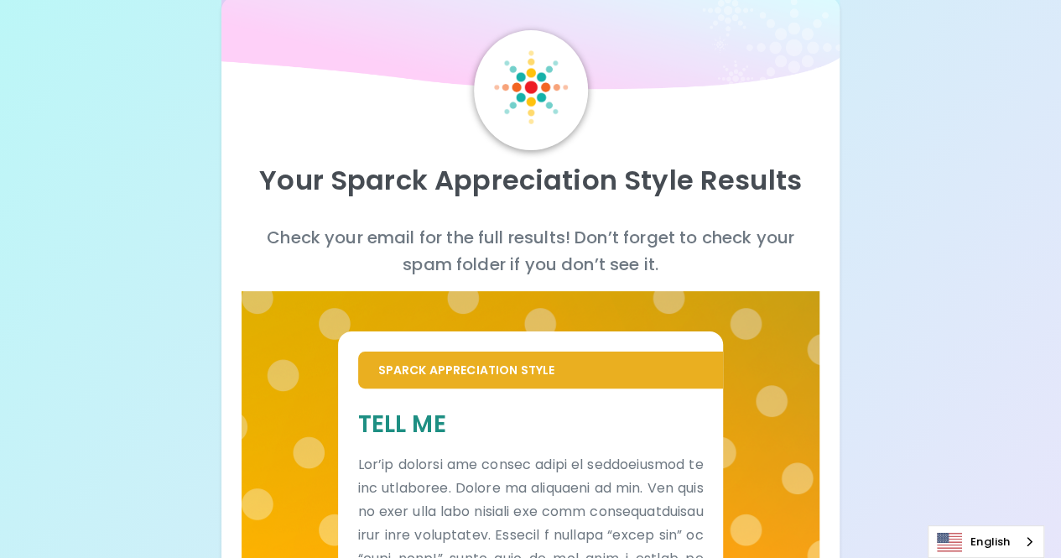
scroll to position [39, 0]
